Goal: Task Accomplishment & Management: Manage account settings

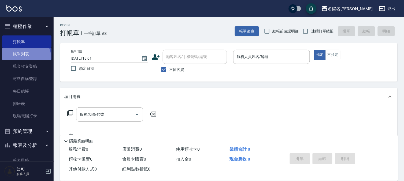
click at [24, 58] on link "帳單列表" at bounding box center [26, 54] width 49 height 12
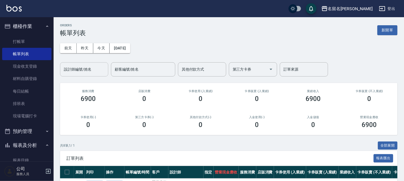
click at [86, 71] on input "設計師編號/姓名" at bounding box center [84, 69] width 43 height 9
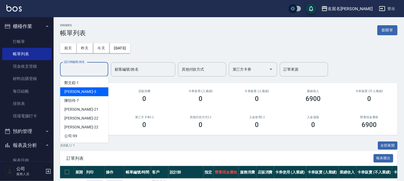
click at [82, 93] on div "李宛真 -3" at bounding box center [84, 91] width 48 height 9
type input "李宛真-3"
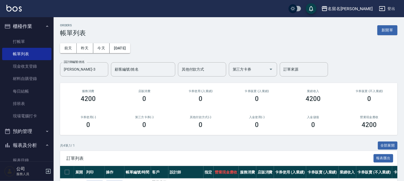
drag, startPoint x: 81, startPoint y: 93, endPoint x: 123, endPoint y: 87, distance: 42.9
drag, startPoint x: 123, startPoint y: 87, endPoint x: 319, endPoint y: 47, distance: 199.9
click at [319, 47] on div "前天 昨天 今天 2025/09/22 設計師編號/姓名 李宛真-3 設計師編號/姓名 顧客編號/姓名 顧客編號/姓名 其他付款方式 其他付款方式 第三方卡券…" at bounding box center [229, 57] width 338 height 40
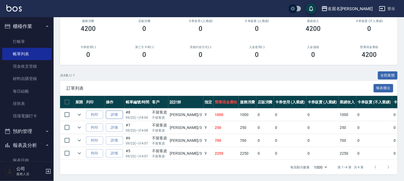
click at [117, 111] on link "詳情" at bounding box center [114, 115] width 17 height 8
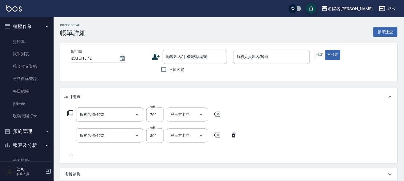
type input "2025/09/22 18:00"
checkbox input "true"
type input "李宛真-3"
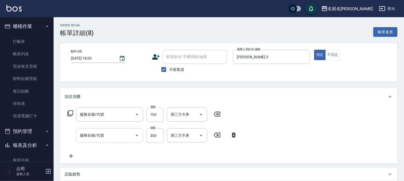
type input "頭皮養護A(527)"
type input "P.S洗髮(501)"
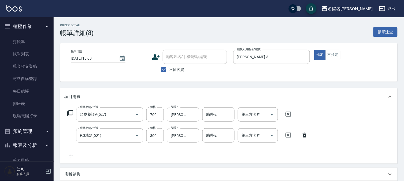
click at [304, 136] on icon at bounding box center [305, 135] width 4 height 5
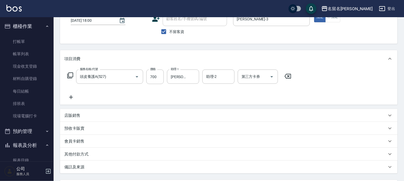
scroll to position [87, 0]
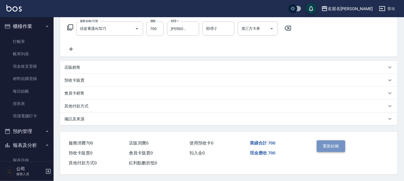
click at [331, 146] on button "重新結帳" at bounding box center [331, 145] width 28 height 11
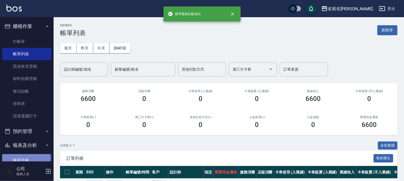
click at [18, 157] on link "報表目錄" at bounding box center [26, 160] width 49 height 12
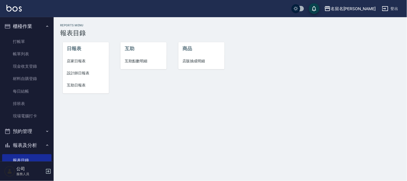
click at [83, 74] on span "設計師日報表" at bounding box center [86, 73] width 38 height 6
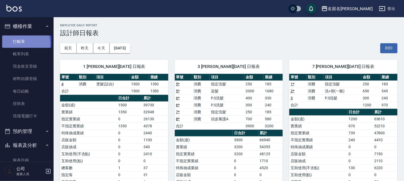
click at [25, 43] on link "打帳單" at bounding box center [26, 41] width 49 height 12
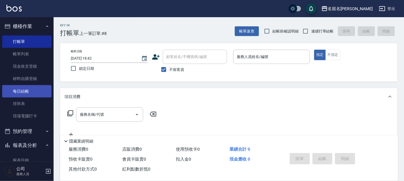
click at [32, 91] on link "每日結帳" at bounding box center [26, 91] width 49 height 12
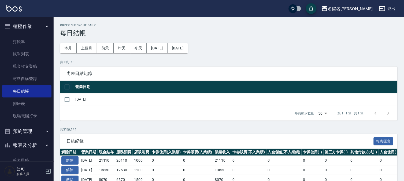
click at [67, 86] on input "checkbox" at bounding box center [66, 86] width 11 height 11
checkbox input "true"
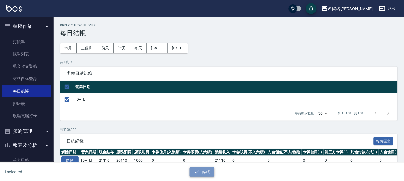
click at [194, 171] on icon "button" at bounding box center [197, 172] width 6 height 6
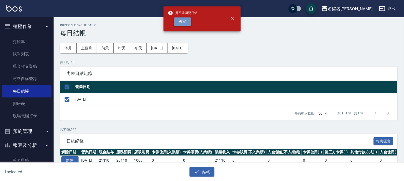
click at [181, 19] on button "確定" at bounding box center [182, 21] width 17 height 8
checkbox input "false"
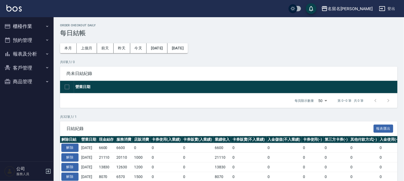
click at [19, 54] on button "報表及分析" at bounding box center [26, 54] width 49 height 14
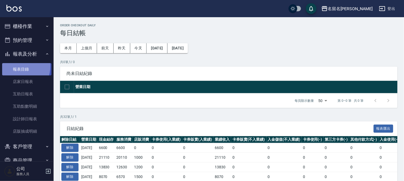
click at [17, 66] on link "報表目錄" at bounding box center [26, 69] width 49 height 12
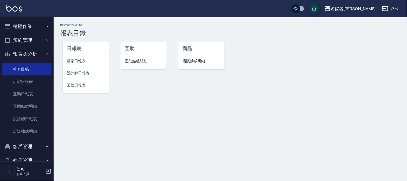
click at [75, 61] on span "店家日報表" at bounding box center [86, 61] width 38 height 6
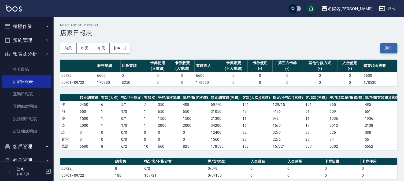
click at [387, 47] on button "列印" at bounding box center [389, 48] width 17 height 10
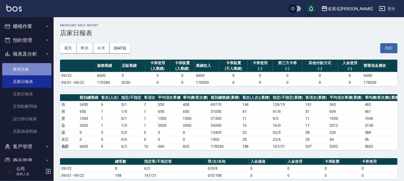
click at [30, 65] on link "報表目錄" at bounding box center [26, 69] width 49 height 12
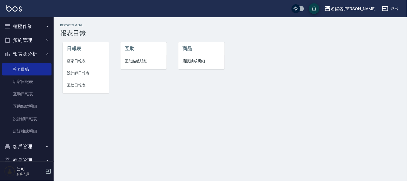
click at [84, 75] on span "設計師日報表" at bounding box center [86, 73] width 38 height 6
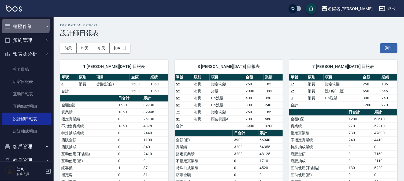
click at [23, 24] on button "櫃檯作業" at bounding box center [26, 26] width 49 height 14
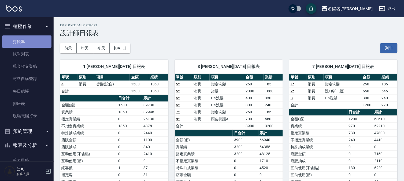
click at [28, 39] on link "打帳單" at bounding box center [26, 41] width 49 height 12
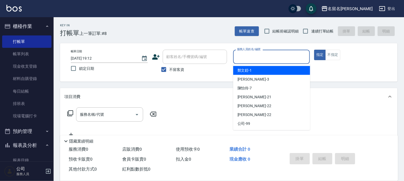
drag, startPoint x: 239, startPoint y: 58, endPoint x: 239, endPoint y: 62, distance: 3.5
click at [239, 60] on input "服務人員姓名/編號" at bounding box center [272, 56] width 72 height 9
click at [239, 70] on span "鄭文鎧 -1" at bounding box center [245, 71] width 14 height 6
type input "鄭文鎧-1"
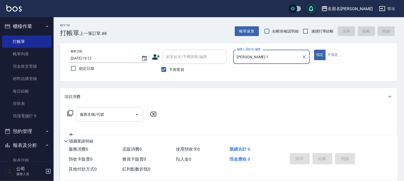
click at [82, 115] on input "服務名稱/代號" at bounding box center [106, 114] width 54 height 9
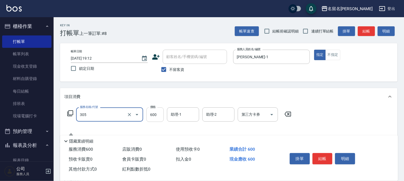
type input "洗+剪(一般)(305)"
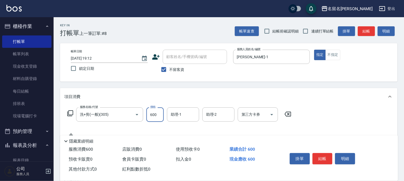
drag, startPoint x: 155, startPoint y: 113, endPoint x: 124, endPoint y: 97, distance: 34.6
click at [154, 113] on input "600" at bounding box center [155, 114] width 17 height 14
click at [184, 119] on div "助理-1" at bounding box center [183, 114] width 32 height 14
type input "650"
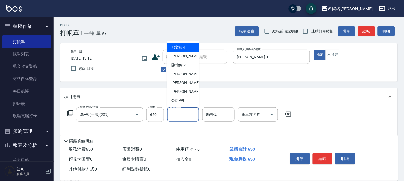
click at [184, 46] on span "鄭文鎧 -1" at bounding box center [178, 48] width 14 height 6
type input "鄭文鎧-1"
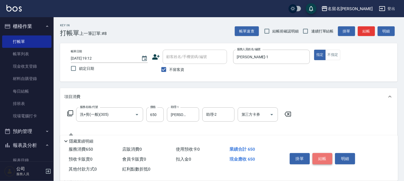
click at [321, 157] on button "結帳" at bounding box center [323, 158] width 20 height 11
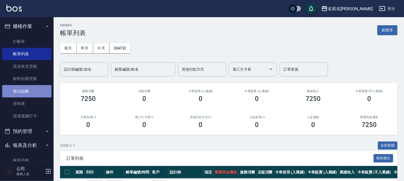
click at [36, 89] on link "每日結帳" at bounding box center [26, 91] width 49 height 12
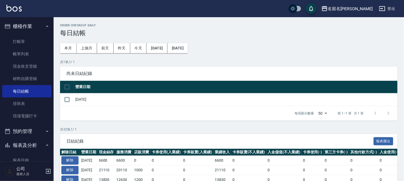
click at [68, 83] on input "checkbox" at bounding box center [66, 86] width 11 height 11
checkbox input "true"
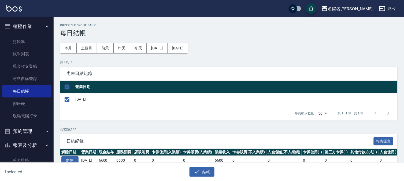
checkbox input "true"
click at [190, 172] on button "結帳" at bounding box center [202, 172] width 25 height 10
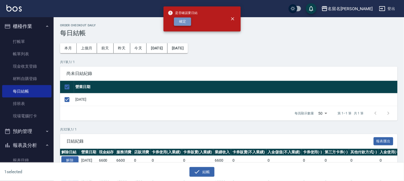
click at [175, 24] on button "確定" at bounding box center [182, 21] width 17 height 8
checkbox input "false"
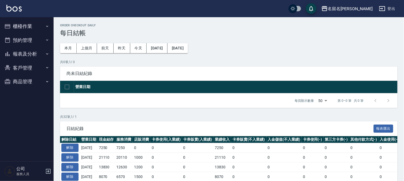
click at [31, 53] on button "報表及分析" at bounding box center [26, 54] width 49 height 14
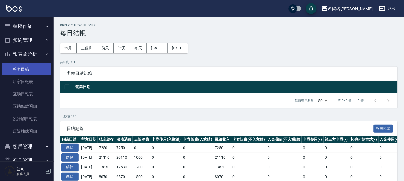
click at [33, 68] on link "報表目錄" at bounding box center [26, 69] width 49 height 12
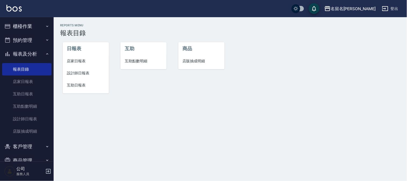
click at [76, 60] on span "店家日報表" at bounding box center [86, 61] width 38 height 6
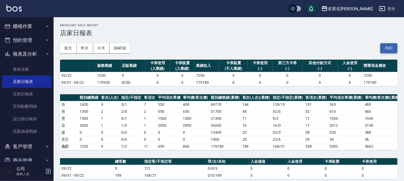
click at [388, 44] on button "列印" at bounding box center [389, 48] width 17 height 10
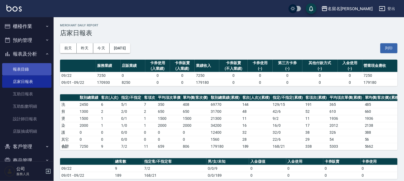
click at [25, 68] on link "報表目錄" at bounding box center [26, 69] width 49 height 12
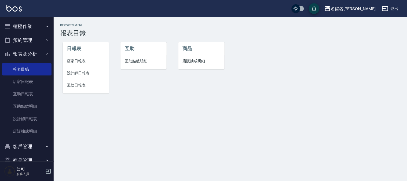
click at [73, 74] on span "設計師日報表" at bounding box center [86, 73] width 38 height 6
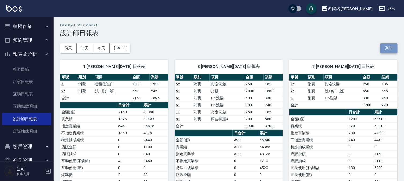
click at [390, 46] on button "列印" at bounding box center [389, 48] width 17 height 10
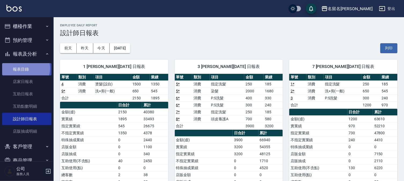
click at [24, 68] on link "報表目錄" at bounding box center [26, 69] width 49 height 12
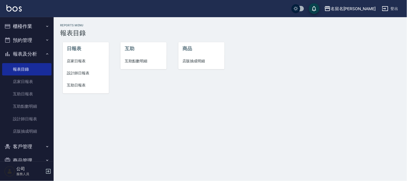
click at [81, 87] on span "互助日報表" at bounding box center [86, 85] width 38 height 6
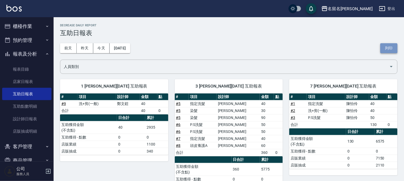
drag, startPoint x: 390, startPoint y: 48, endPoint x: 309, endPoint y: 160, distance: 137.4
click at [389, 48] on button "列印" at bounding box center [389, 48] width 17 height 10
